Goal: Transaction & Acquisition: Purchase product/service

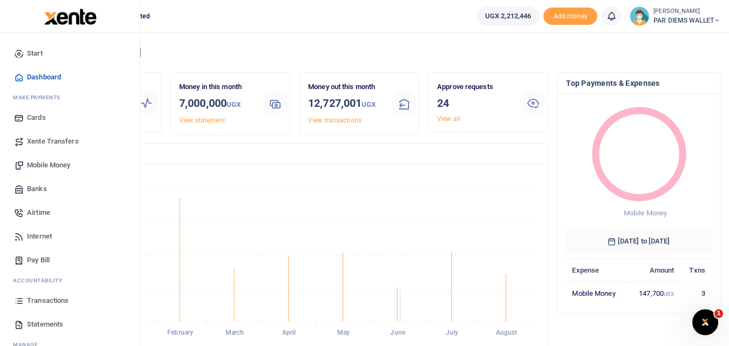
click at [48, 165] on span "Mobile Money" at bounding box center [48, 165] width 43 height 11
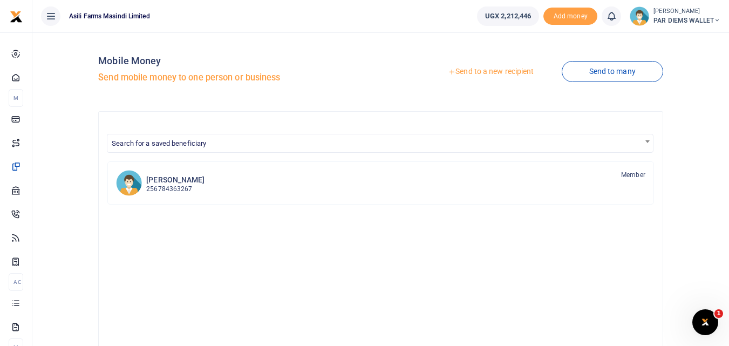
click at [492, 66] on link "Send to a new recipient" at bounding box center [491, 71] width 141 height 19
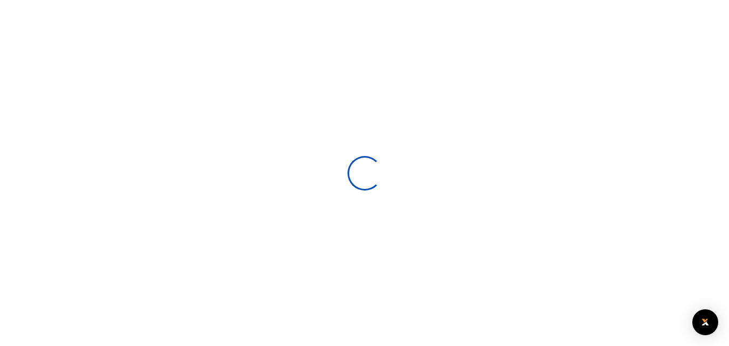
select select
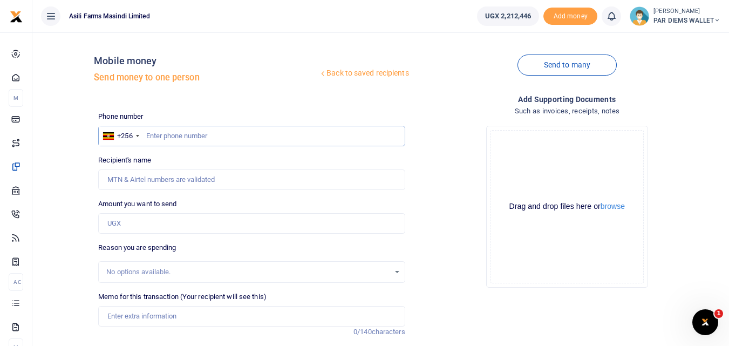
click at [166, 136] on input "text" at bounding box center [251, 136] width 307 height 21
click at [164, 134] on input "text" at bounding box center [251, 136] width 307 height 21
type input "774243099"
type input "Jackson Buni Ondoga"
type input "774243099"
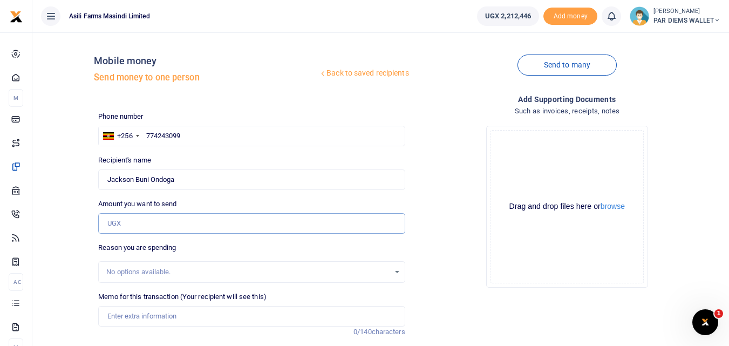
click at [130, 227] on input "Amount you want to send" at bounding box center [251, 223] width 307 height 21
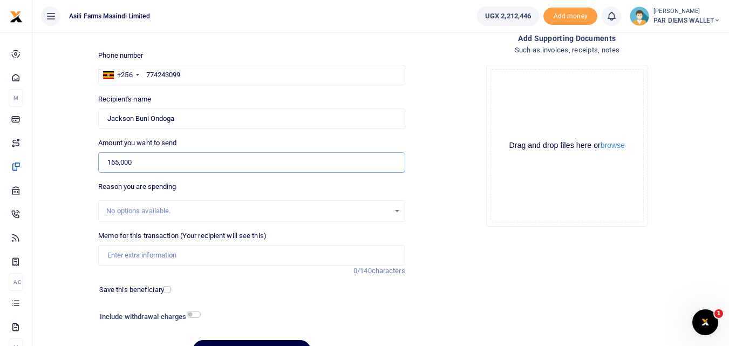
scroll to position [64, 0]
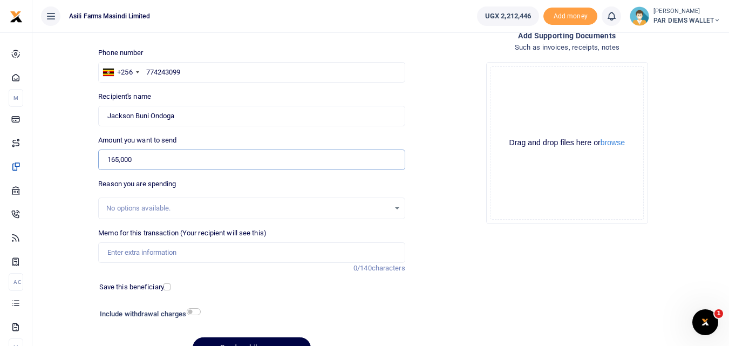
type input "165,000"
click at [126, 256] on input "Memo for this transaction (Your recipient will see this)" at bounding box center [251, 252] width 307 height 21
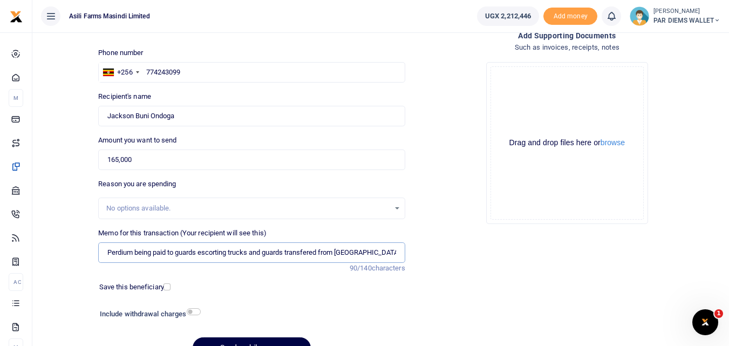
type input "Perdium being paid to guards escorting trucks and guards transfered from Bumyor…"
click at [528, 82] on div "Drag and drop files here or browse Powered by Uppy" at bounding box center [567, 142] width 153 height 153
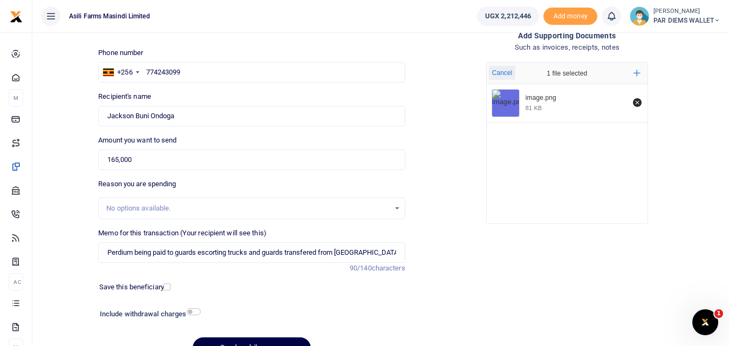
scroll to position [121, 0]
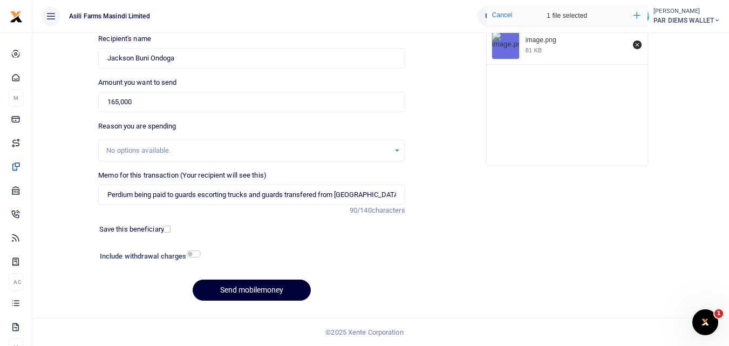
click at [241, 290] on button "Send mobilemoney" at bounding box center [252, 290] width 118 height 21
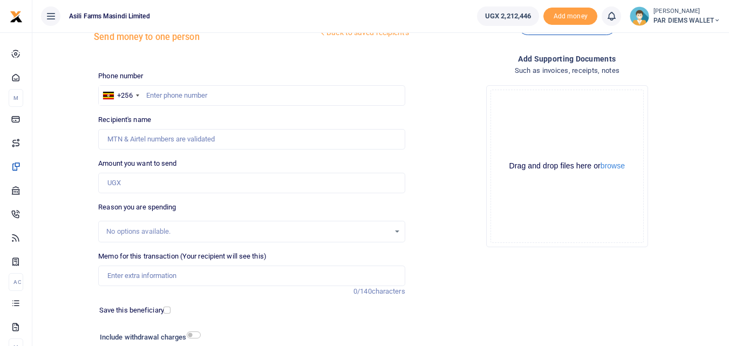
scroll to position [39, 0]
